Goal: Find specific fact

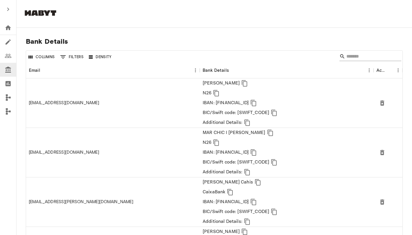
click at [367, 60] on input "Search" at bounding box center [369, 56] width 46 height 9
paste input "**********"
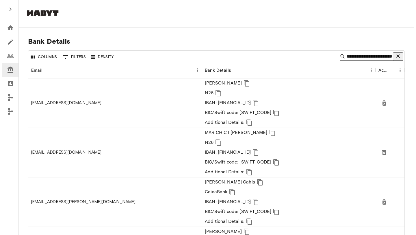
scroll to position [0, 15]
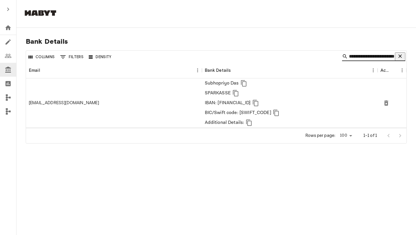
type input "**********"
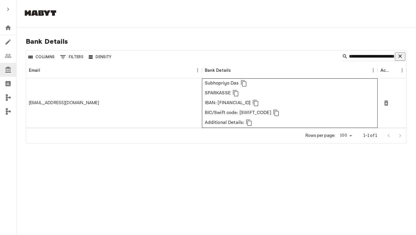
scroll to position [0, 0]
drag, startPoint x: 203, startPoint y: 85, endPoint x: 241, endPoint y: 84, distance: 37.9
click at [241, 84] on div "Subhopriyo Das SPARKASSE IBAN: [FINANCIAL_ID] BIC/Swift code: [SWIFT_CODE] Addi…" at bounding box center [290, 102] width 176 height 49
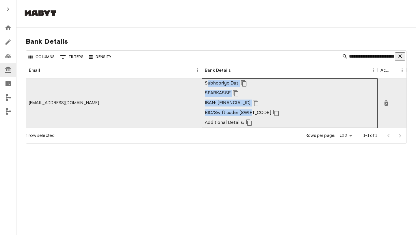
drag, startPoint x: 218, startPoint y: 89, endPoint x: 255, endPoint y: 111, distance: 43.3
click at [255, 111] on div "Subhopriyo Das SPARKASSE IBAN: [FINANCIAL_ID] BIC/Swift code: [SWIFT_CODE] Addi…" at bounding box center [243, 102] width 76 height 49
click at [251, 103] on p "IBAN: [FINANCIAL_ID]" at bounding box center [228, 102] width 46 height 7
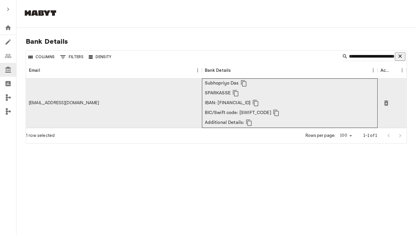
click at [251, 103] on p "IBAN: [FINANCIAL_ID]" at bounding box center [228, 102] width 46 height 7
copy p "[FINANCIAL_ID]"
click at [136, 15] on div at bounding box center [208, 14] width 370 height 28
